Goal: Check status: Check status

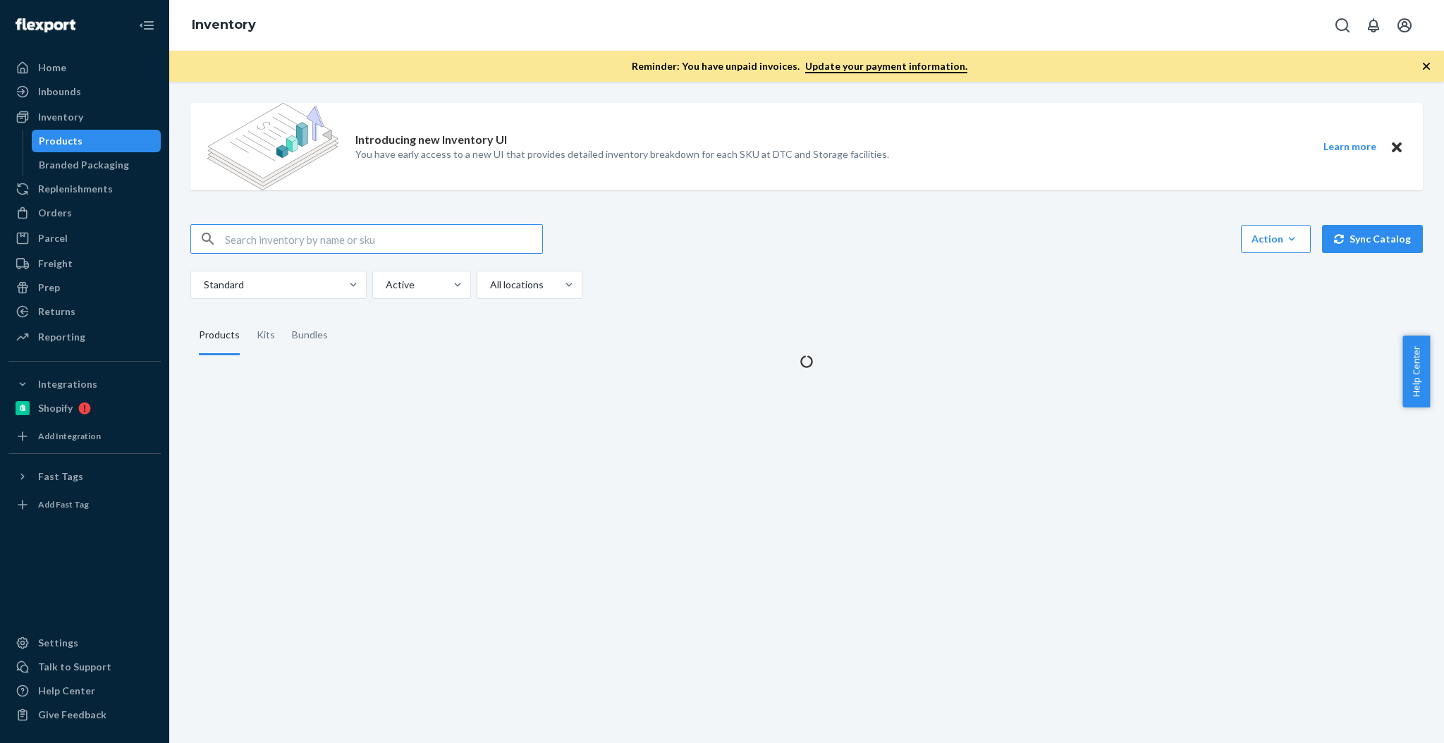
drag, startPoint x: 56, startPoint y: 211, endPoint x: 40, endPoint y: 213, distance: 16.4
click at [57, 211] on div "Orders" at bounding box center [55, 213] width 34 height 14
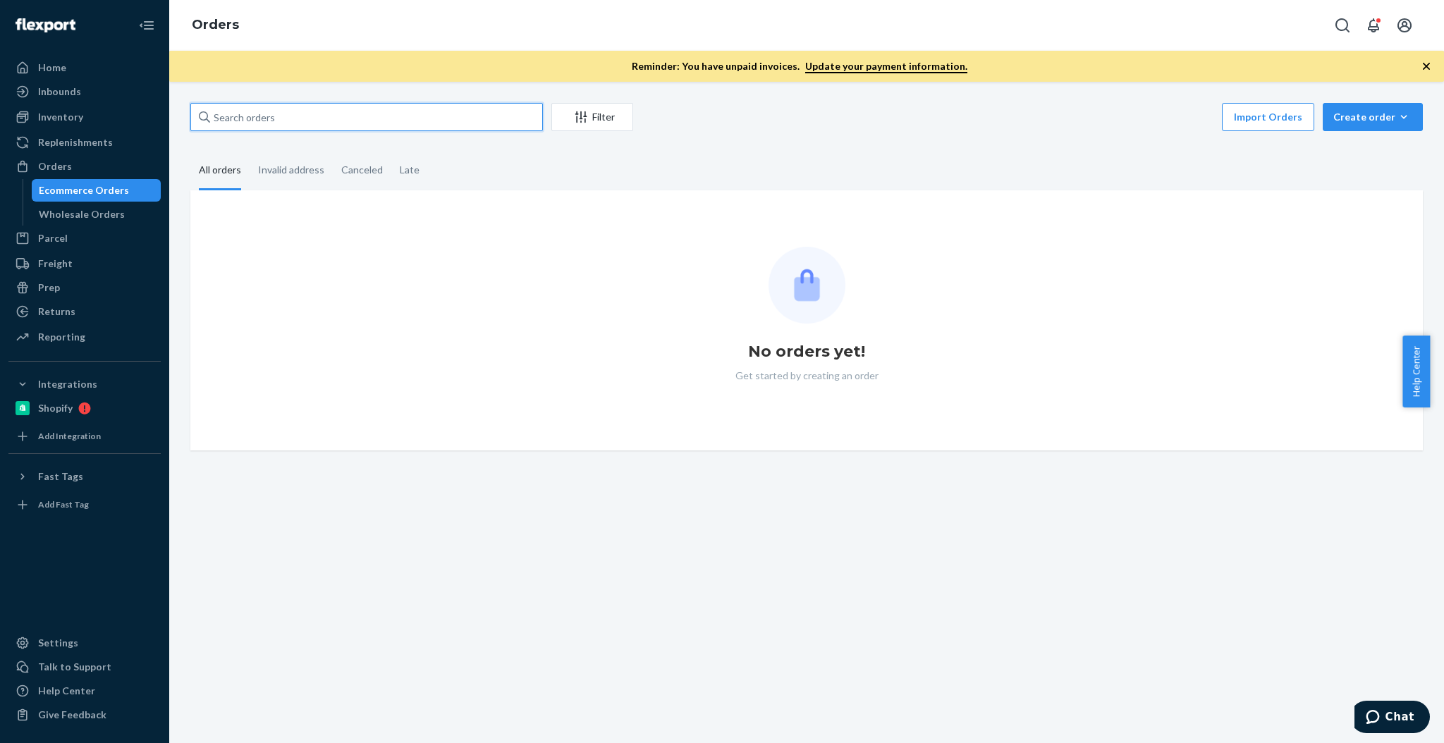
click at [313, 116] on input "text" at bounding box center [366, 117] width 353 height 28
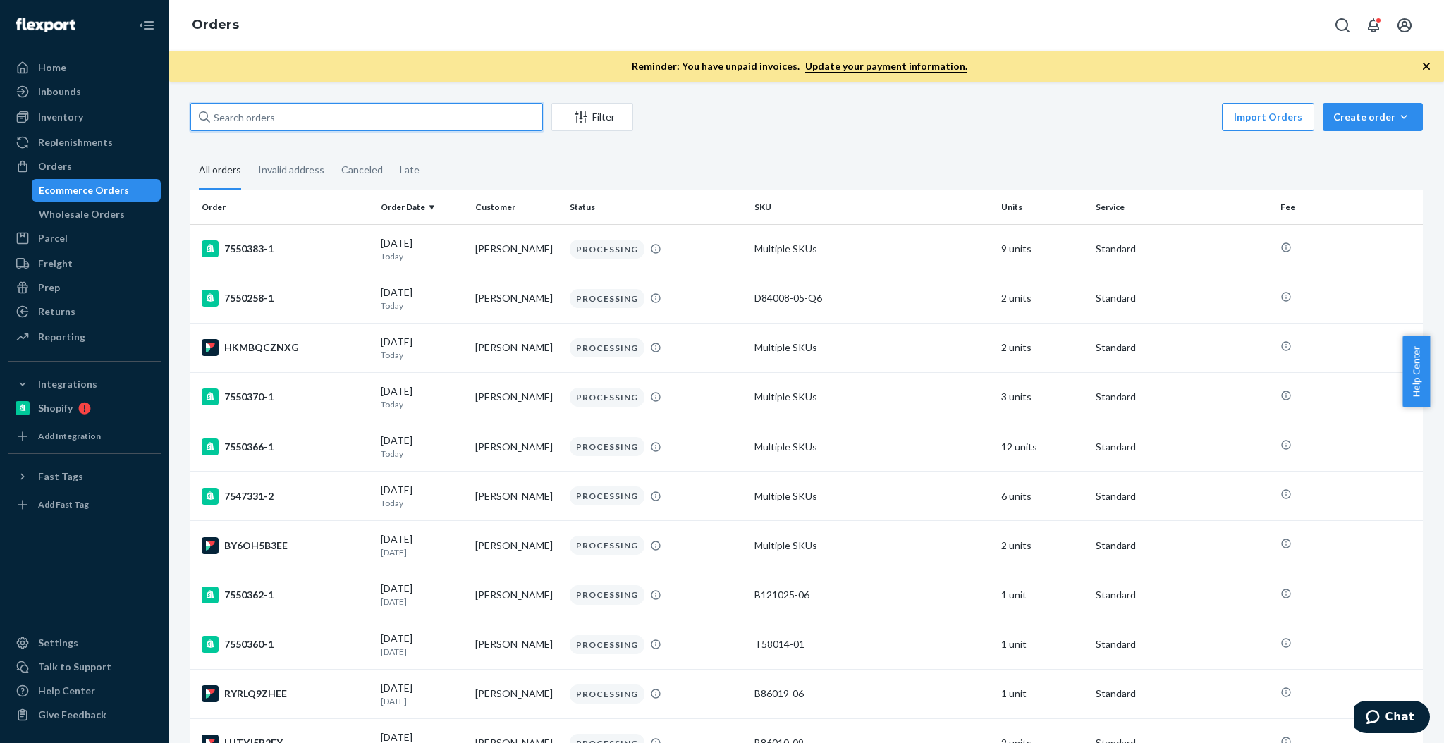
paste input "137208825"
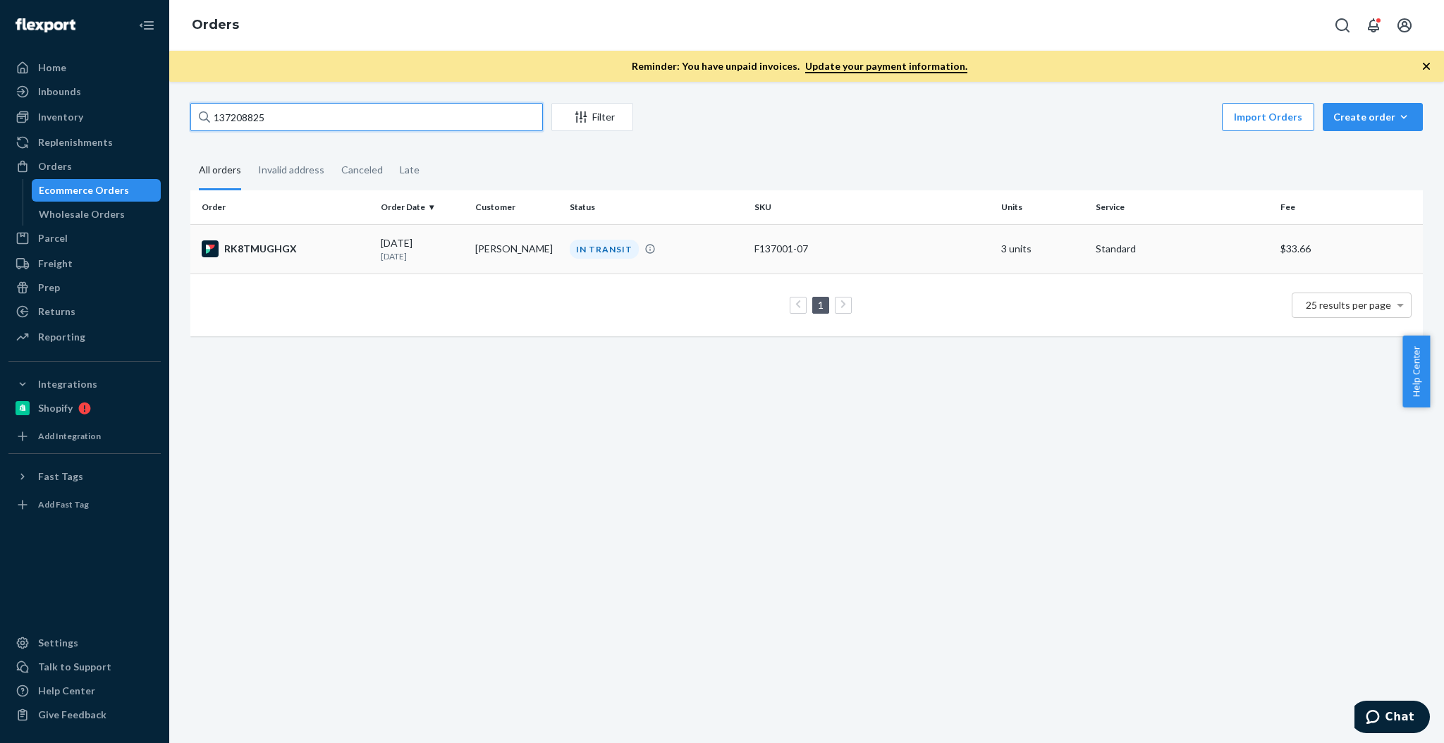
type input "137208825"
click at [243, 240] on div "RK8TMUGHGX" at bounding box center [286, 248] width 168 height 17
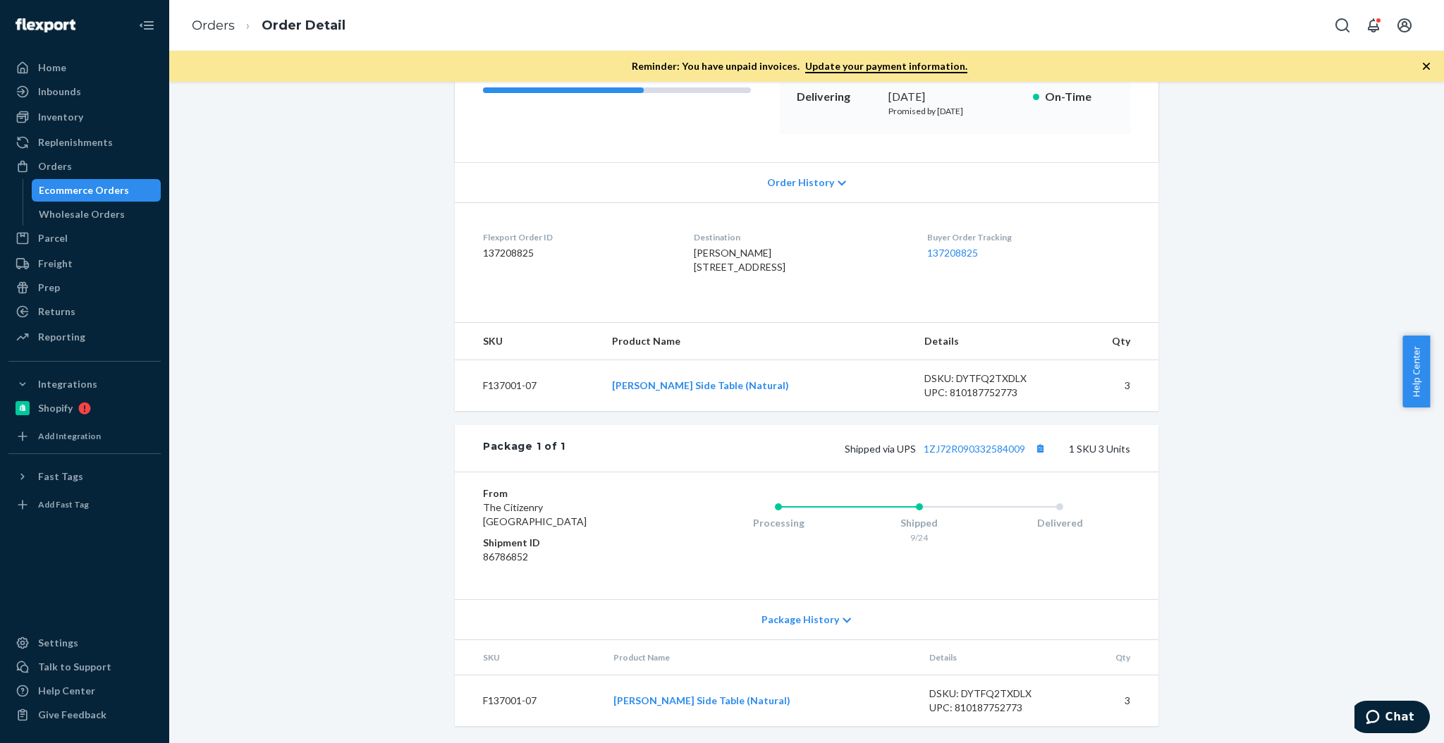
scroll to position [251, 0]
click at [964, 448] on link "1ZJ72R090332584009" at bounding box center [975, 449] width 102 height 12
click at [960, 446] on link "1ZJ72R090332584009" at bounding box center [975, 449] width 102 height 12
click at [132, 133] on div "Replenishments" at bounding box center [84, 143] width 149 height 20
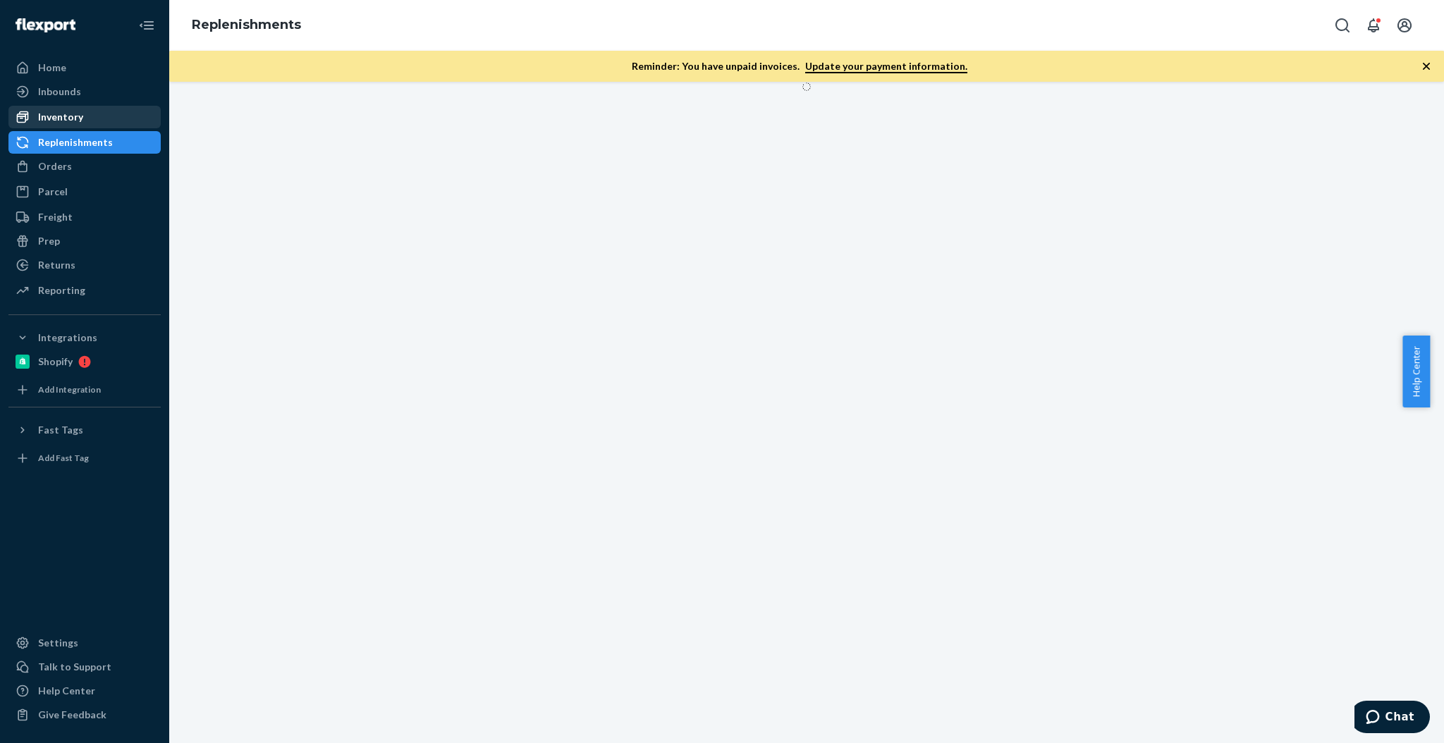
click at [123, 121] on div "Inventory" at bounding box center [84, 117] width 149 height 20
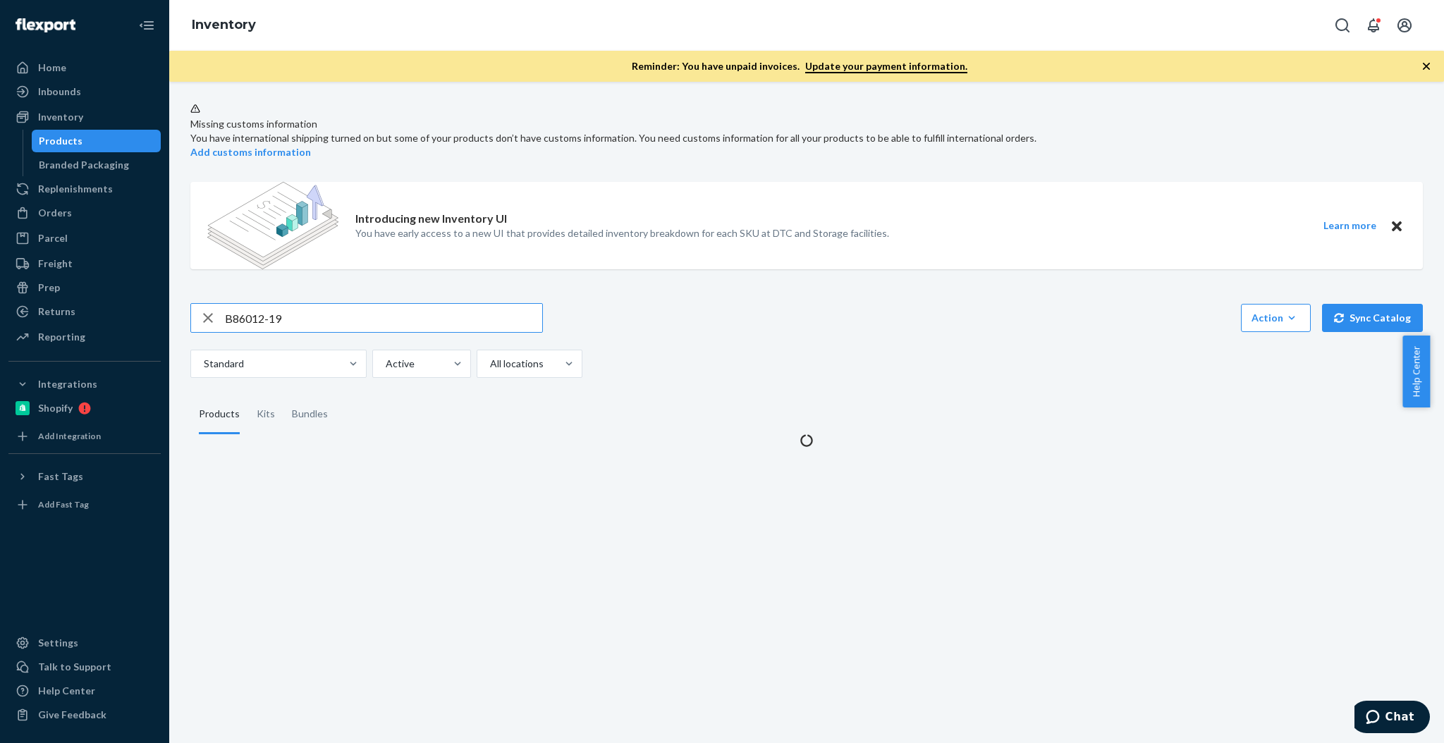
type input "B86012-19"
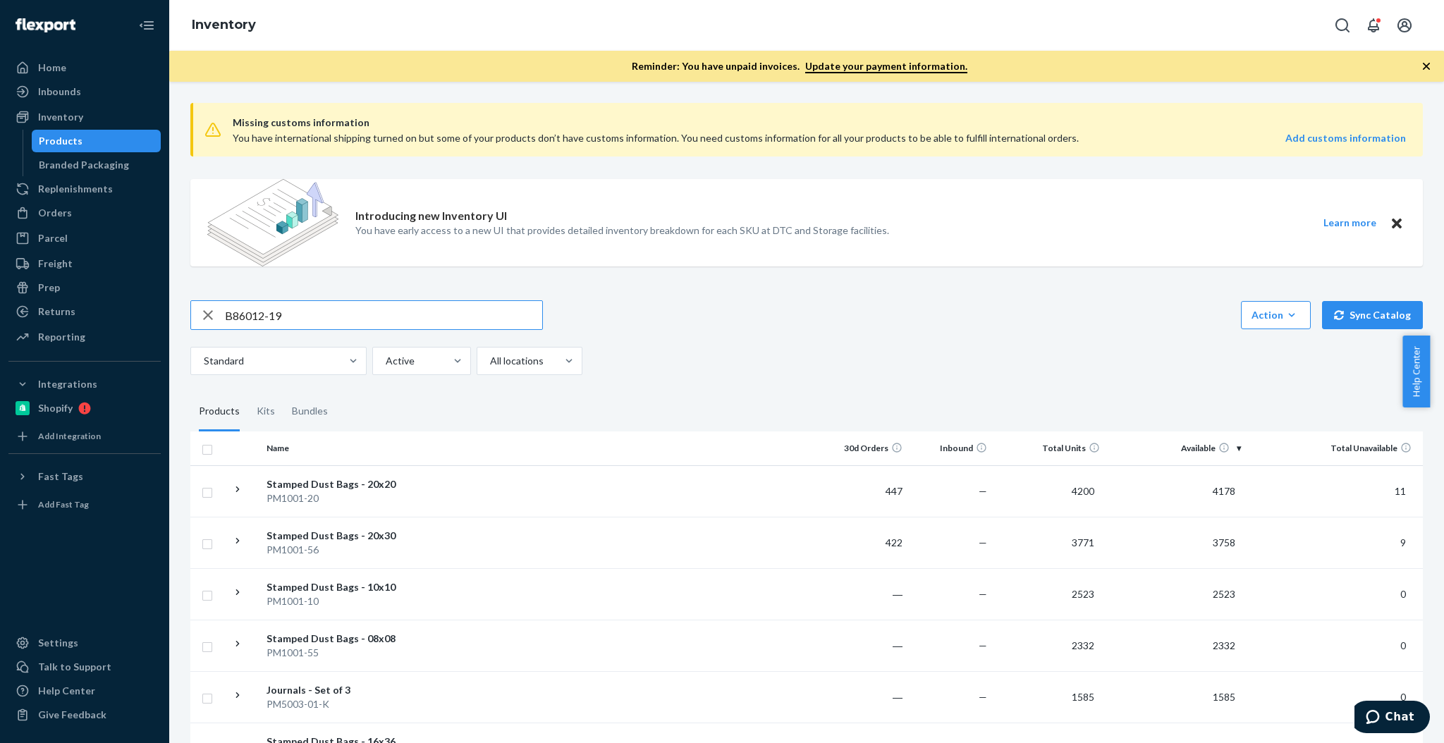
type input "B86012-19"
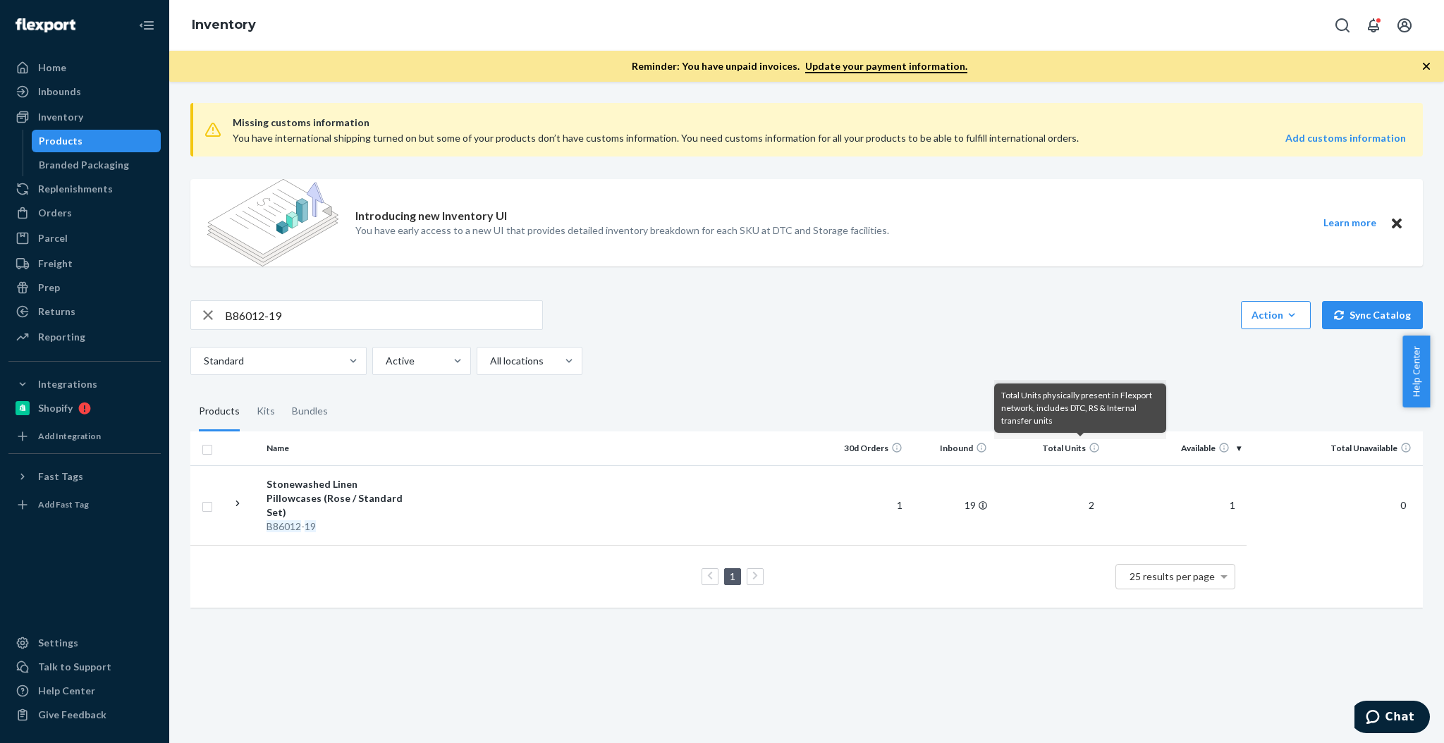
click at [830, 632] on div "Missing customs information You have international shipping turned on but some …" at bounding box center [806, 412] width 1275 height 661
